Goal: Find contact information: Find contact information

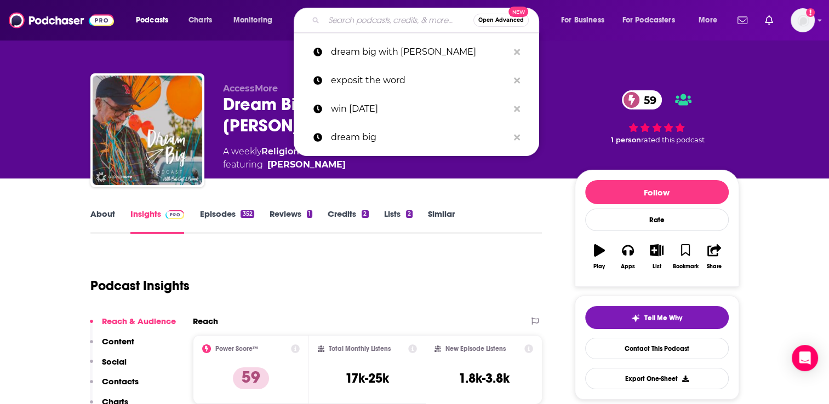
type input "ANYTHING GOES WITH [PERSON_NAME]"
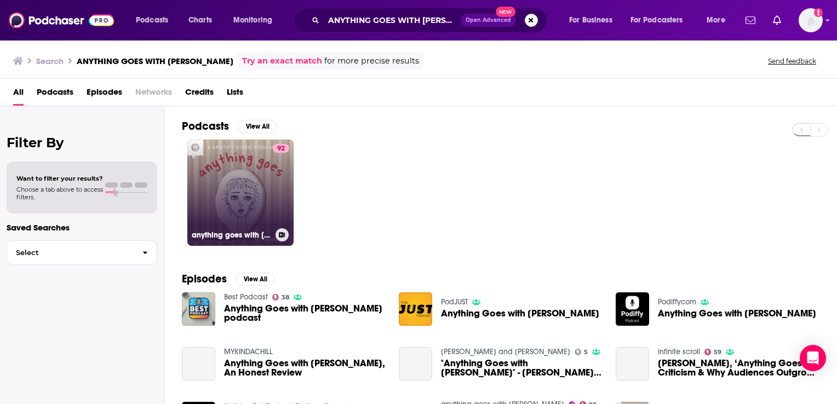
click at [248, 197] on link "92 anything goes with [PERSON_NAME]" at bounding box center [240, 193] width 106 height 106
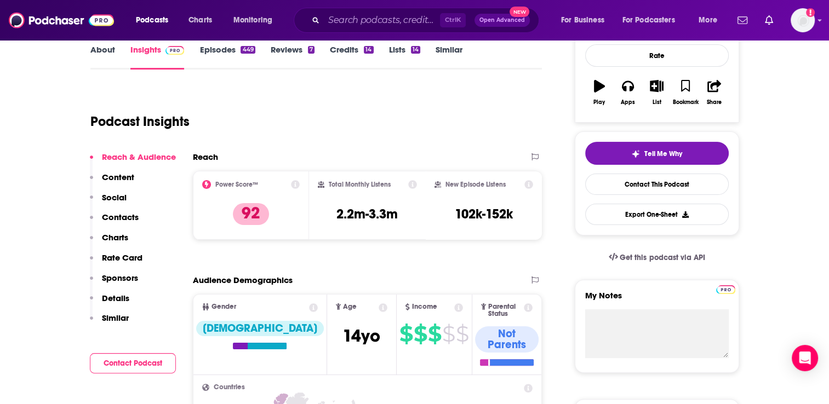
click at [137, 216] on p "Contacts" at bounding box center [120, 217] width 37 height 10
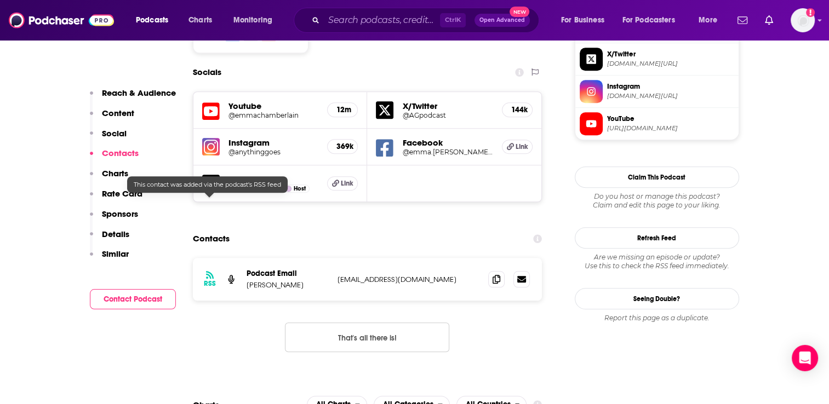
scroll to position [953, 0]
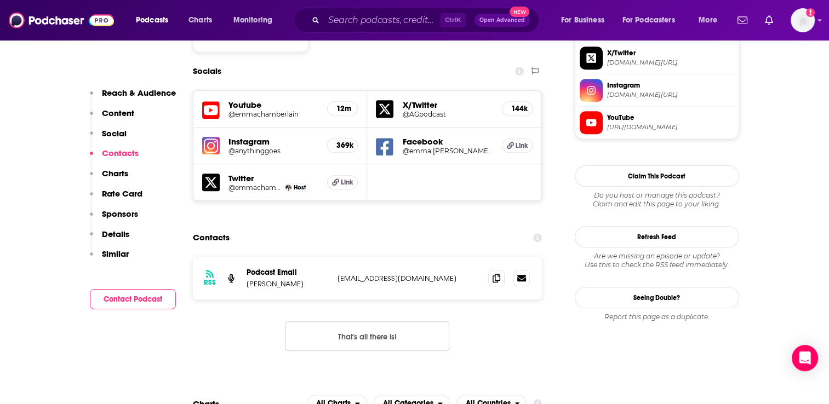
drag, startPoint x: 471, startPoint y: 207, endPoint x: 335, endPoint y: 202, distance: 136.5
click at [335, 257] on div "RSS Podcast Email [PERSON_NAME] [EMAIL_ADDRESS][DOMAIN_NAME] [EMAIL_ADDRESS][DO…" at bounding box center [368, 278] width 350 height 43
copy p "[EMAIL_ADDRESS][DOMAIN_NAME]"
